Goal: Task Accomplishment & Management: Complete application form

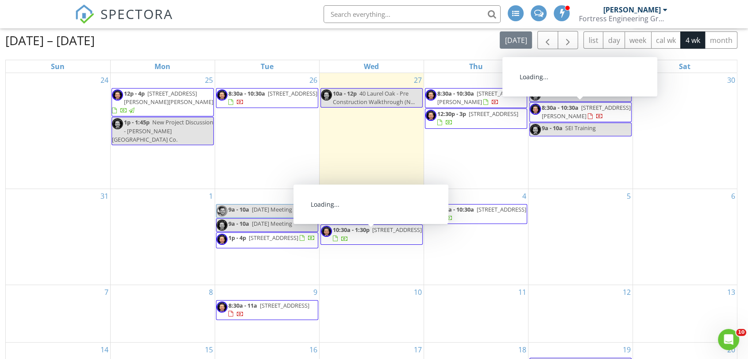
drag, startPoint x: 265, startPoint y: 37, endPoint x: 260, endPoint y: 38, distance: 4.9
click at [265, 37] on div "Aug 24 – Sep 20, 2025 today list day week cal wk 4 wk month" at bounding box center [371, 40] width 733 height 18
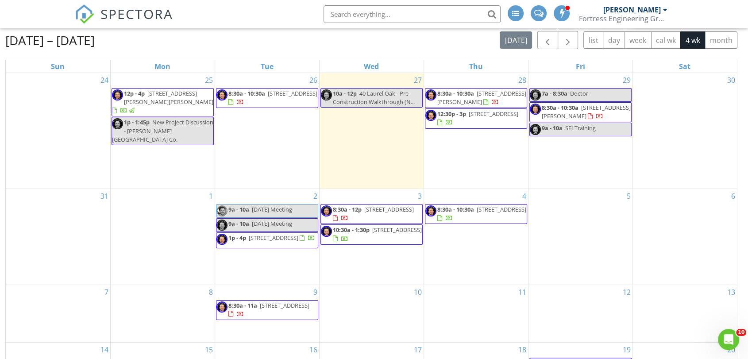
click at [192, 40] on div "Aug 24 – Sep 20, 2025 today list day week cal wk 4 wk month" at bounding box center [371, 40] width 733 height 18
click at [266, 44] on div "Aug 24 – Sep 20, 2025 today list day week cal wk 4 wk month" at bounding box center [371, 40] width 733 height 18
click at [572, 275] on div "5" at bounding box center [581, 237] width 104 height 96
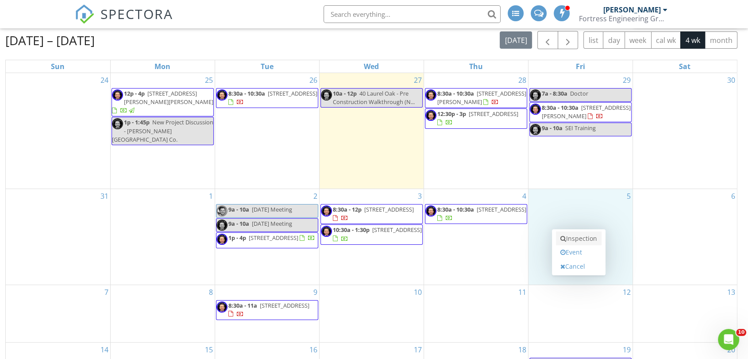
click at [584, 236] on link "Inspection" at bounding box center [579, 239] width 46 height 14
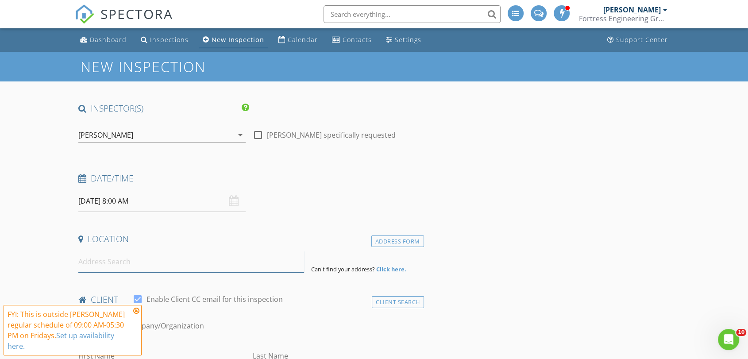
click at [139, 263] on input at bounding box center [191, 262] width 226 height 22
paste input "2323 Smullian Trail N"
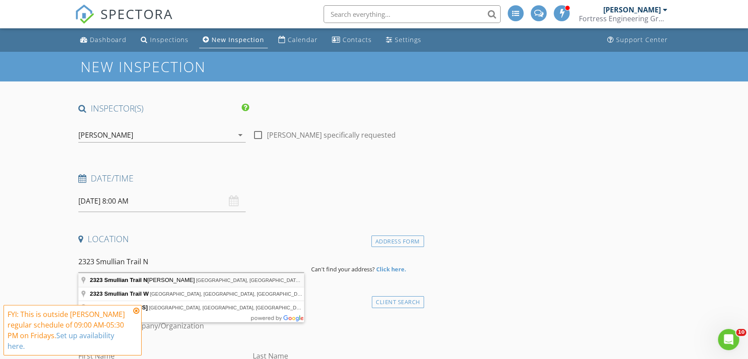
type input "2323 Smullian Trail North, Jacksonville, FL, USA"
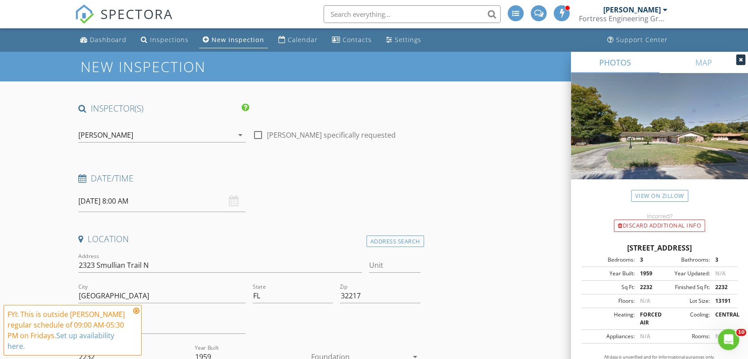
click at [113, 132] on div "[PERSON_NAME]" at bounding box center [105, 135] width 55 height 8
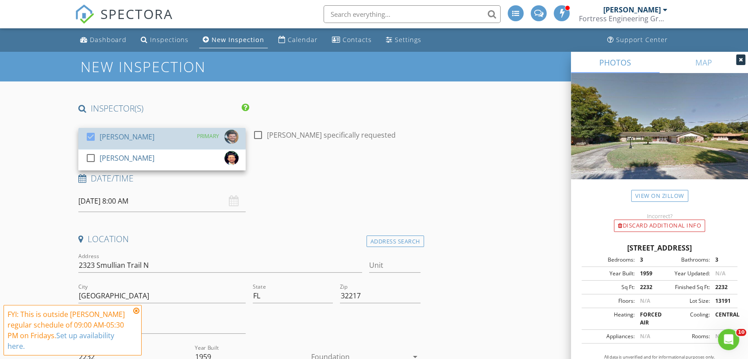
click at [113, 132] on div "[PERSON_NAME]" at bounding box center [127, 137] width 55 height 14
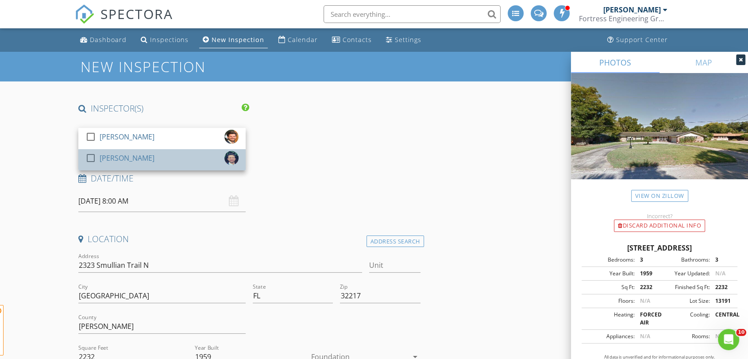
click at [115, 158] on div "Nicholas Oliver" at bounding box center [127, 158] width 55 height 14
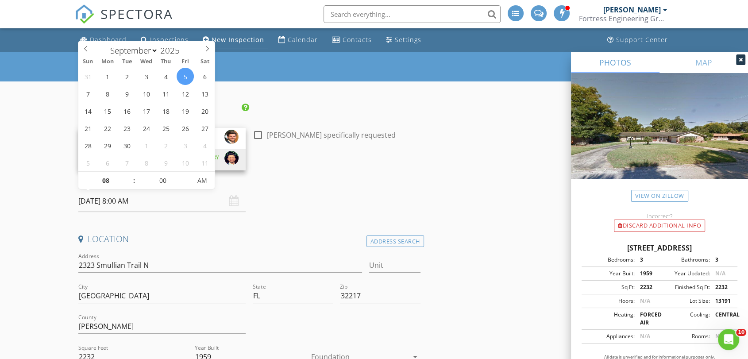
click at [118, 204] on input "09/05/2025 8:00 AM" at bounding box center [161, 201] width 167 height 22
click at [168, 180] on input "00" at bounding box center [163, 181] width 54 height 18
type input "30"
type input "09/05/2025 8:30 AM"
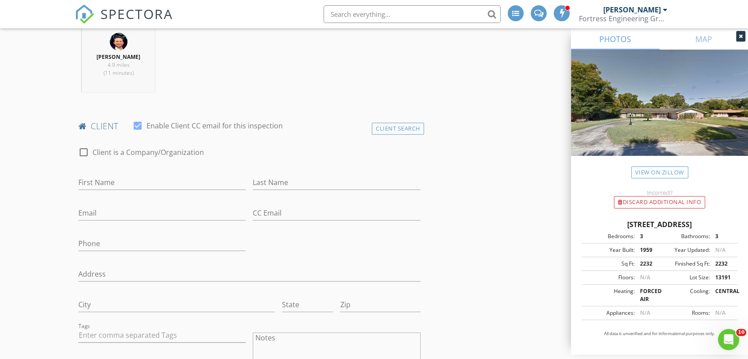
scroll to position [426, 0]
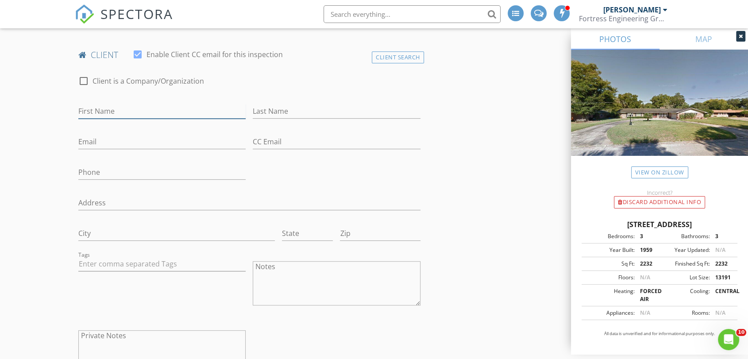
click at [142, 117] on input "First Name" at bounding box center [161, 111] width 167 height 15
type input "Josh"
click at [279, 109] on input "Last Name" at bounding box center [336, 111] width 167 height 15
type input "McCall"
click at [176, 144] on input "Email" at bounding box center [161, 142] width 167 height 15
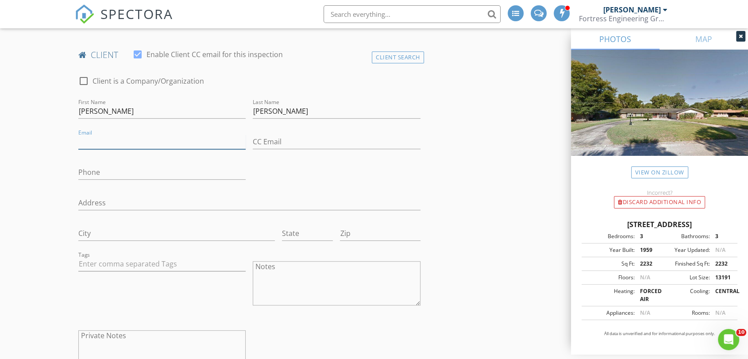
paste input "j.mccall1878@gmail.com"
type input "j.mccall1878@gmail.com"
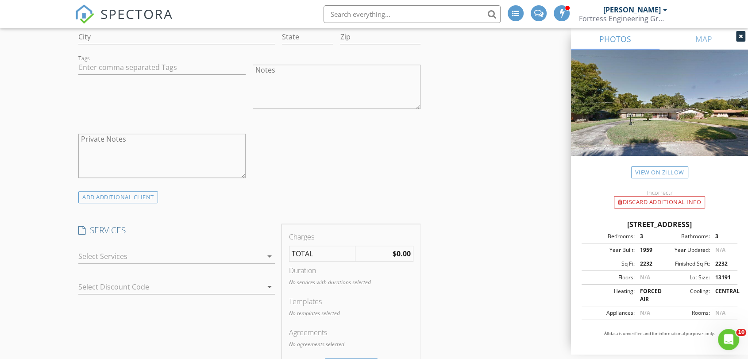
scroll to position [623, 0]
click at [241, 264] on div "arrow_drop_down" at bounding box center [176, 260] width 197 height 23
click at [244, 253] on div at bounding box center [170, 256] width 184 height 14
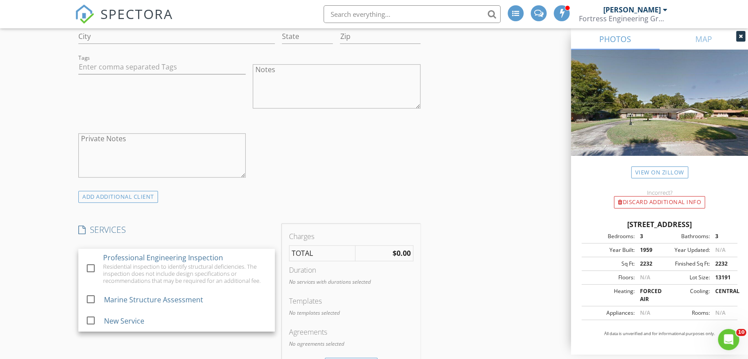
click at [244, 253] on div "Professional Engineering Inspection Residential inspection to identify structur…" at bounding box center [185, 269] width 165 height 40
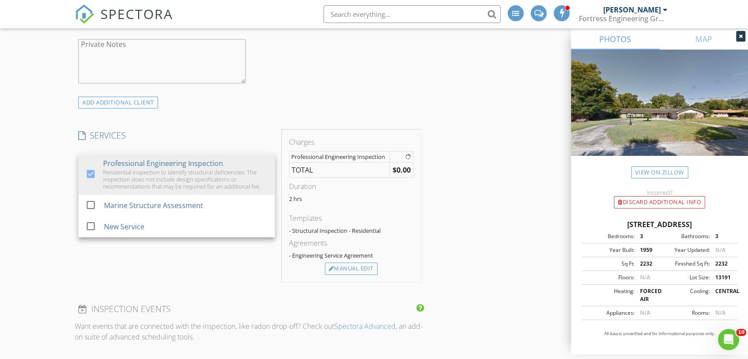
scroll to position [738, 0]
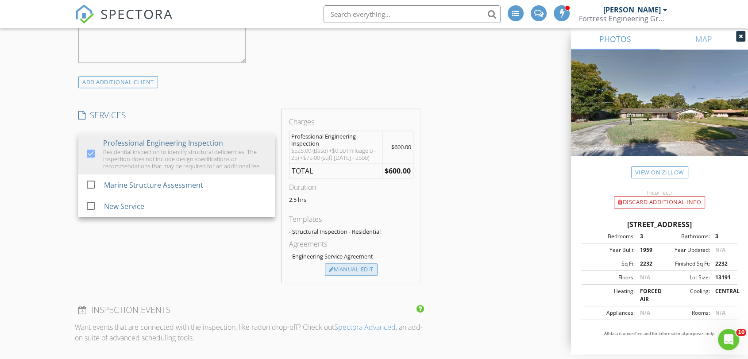
click at [360, 267] on div "Manual Edit" at bounding box center [351, 270] width 53 height 12
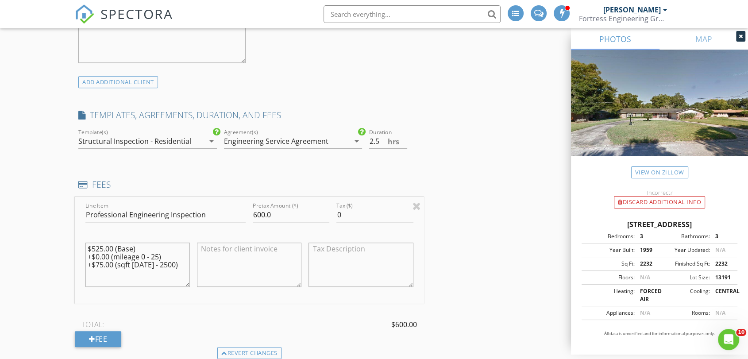
drag, startPoint x: 183, startPoint y: 267, endPoint x: 46, endPoint y: 237, distance: 140.0
click at [46, 237] on div "New Inspection INSPECTOR(S) check_box_outline_blank Stephen McCorvey check_box …" at bounding box center [374, 265] width 748 height 1903
drag, startPoint x: 277, startPoint y: 215, endPoint x: 226, endPoint y: 220, distance: 51.6
click at [226, 220] on div "Line Item Professional Engineering Inspection Pretax Amount ($) 600.0 Tax ($) 0" at bounding box center [249, 250] width 349 height 107
type input "525"
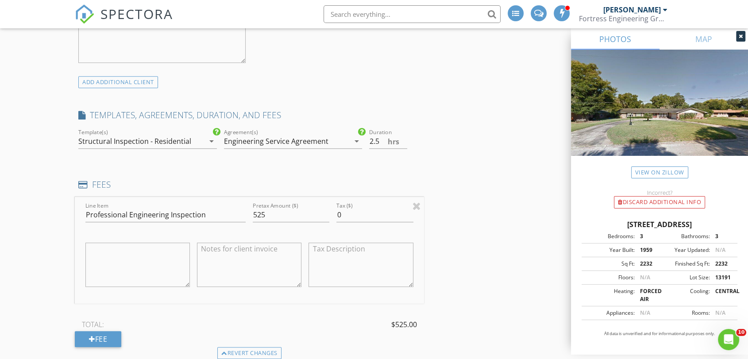
click at [482, 206] on div "INSPECTOR(S) check_box_outline_blank Stephen McCorvey check_box Nicholas Oliver…" at bounding box center [374, 280] width 599 height 1831
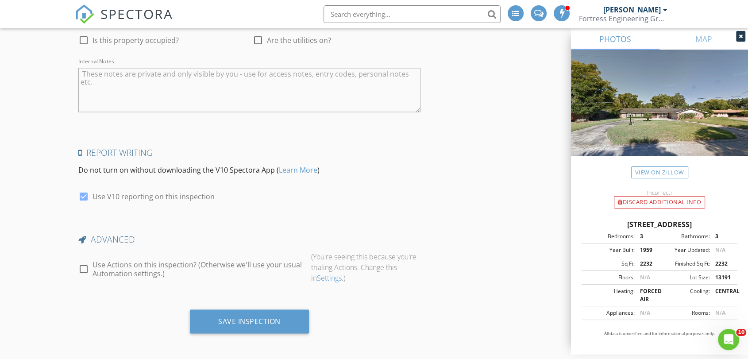
scroll to position [1594, 0]
click at [233, 316] on div "Save Inspection" at bounding box center [249, 320] width 62 height 9
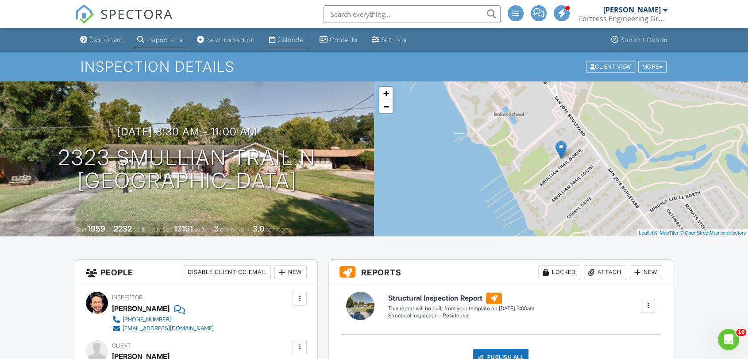
click at [293, 35] on link "Calendar" at bounding box center [287, 40] width 43 height 16
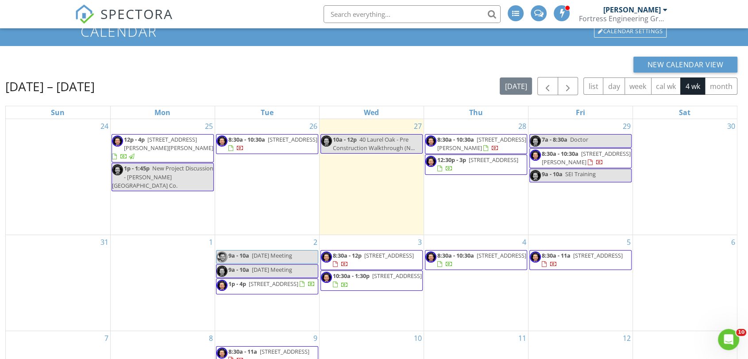
scroll to position [49, 0]
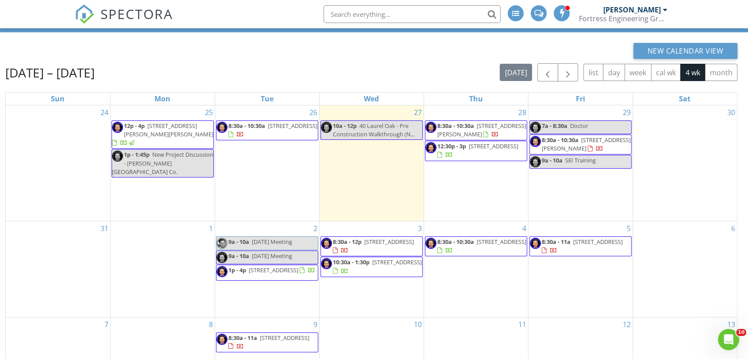
click at [332, 56] on div "New Calendar View" at bounding box center [371, 51] width 733 height 16
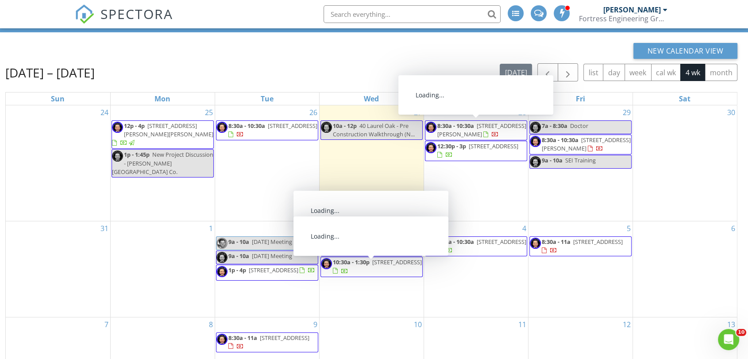
click at [276, 58] on div "New Calendar View [DATE] – [DATE] [DATE] list day week cal wk 4 wk month Sun Mo…" at bounding box center [371, 233] width 733 height 380
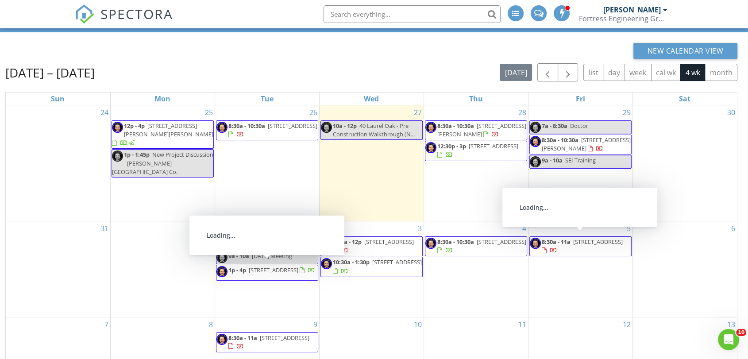
click at [619, 249] on span "8:30a - 11a [STREET_ADDRESS]" at bounding box center [580, 246] width 101 height 17
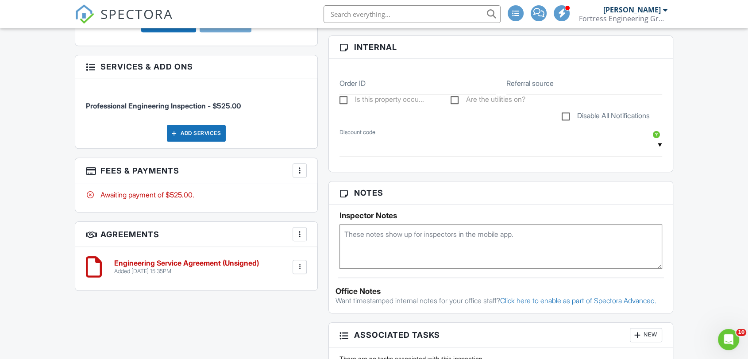
scroll to position [426, 0]
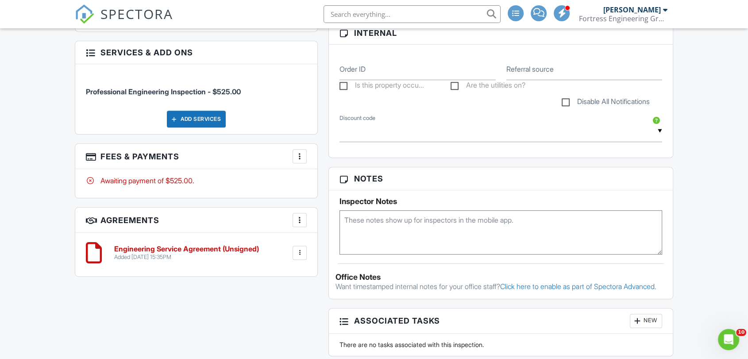
click at [700, 235] on div "Dashboard Inspections New Inspection Calendar Contacts Settings Support Center …" at bounding box center [374, 155] width 748 height 1106
click at [235, 312] on div "All emails and texts are disabled for this inspection! All emails and texts hav…" at bounding box center [374, 168] width 609 height 671
click at [411, 232] on textarea at bounding box center [501, 232] width 323 height 44
type textarea "Design consultation"
click at [227, 306] on div "All emails and texts are disabled for this inspection! All emails and texts hav…" at bounding box center [374, 168] width 609 height 671
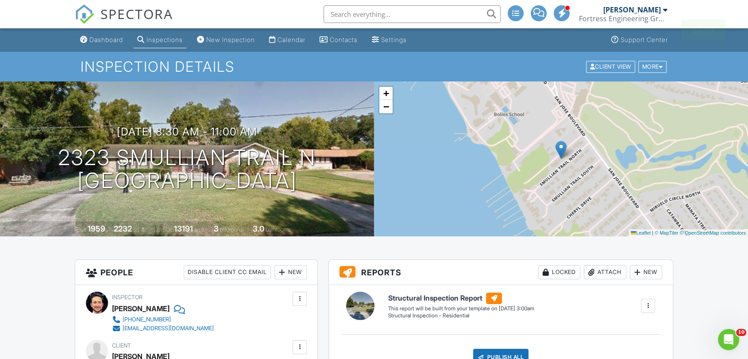
scroll to position [0, 0]
